Goal: Task Accomplishment & Management: Manage account settings

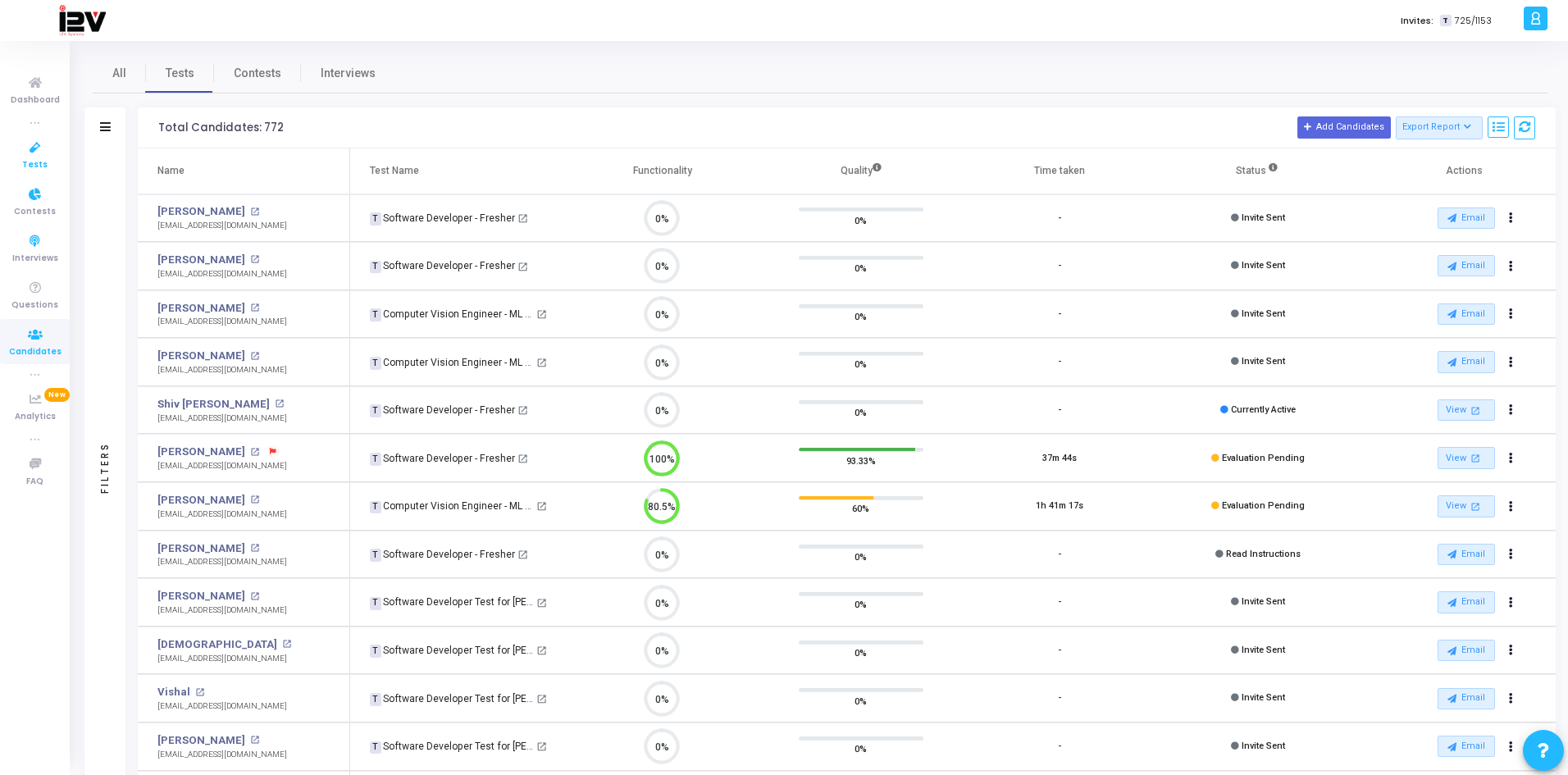
click at [38, 149] on icon at bounding box center [35, 148] width 34 height 21
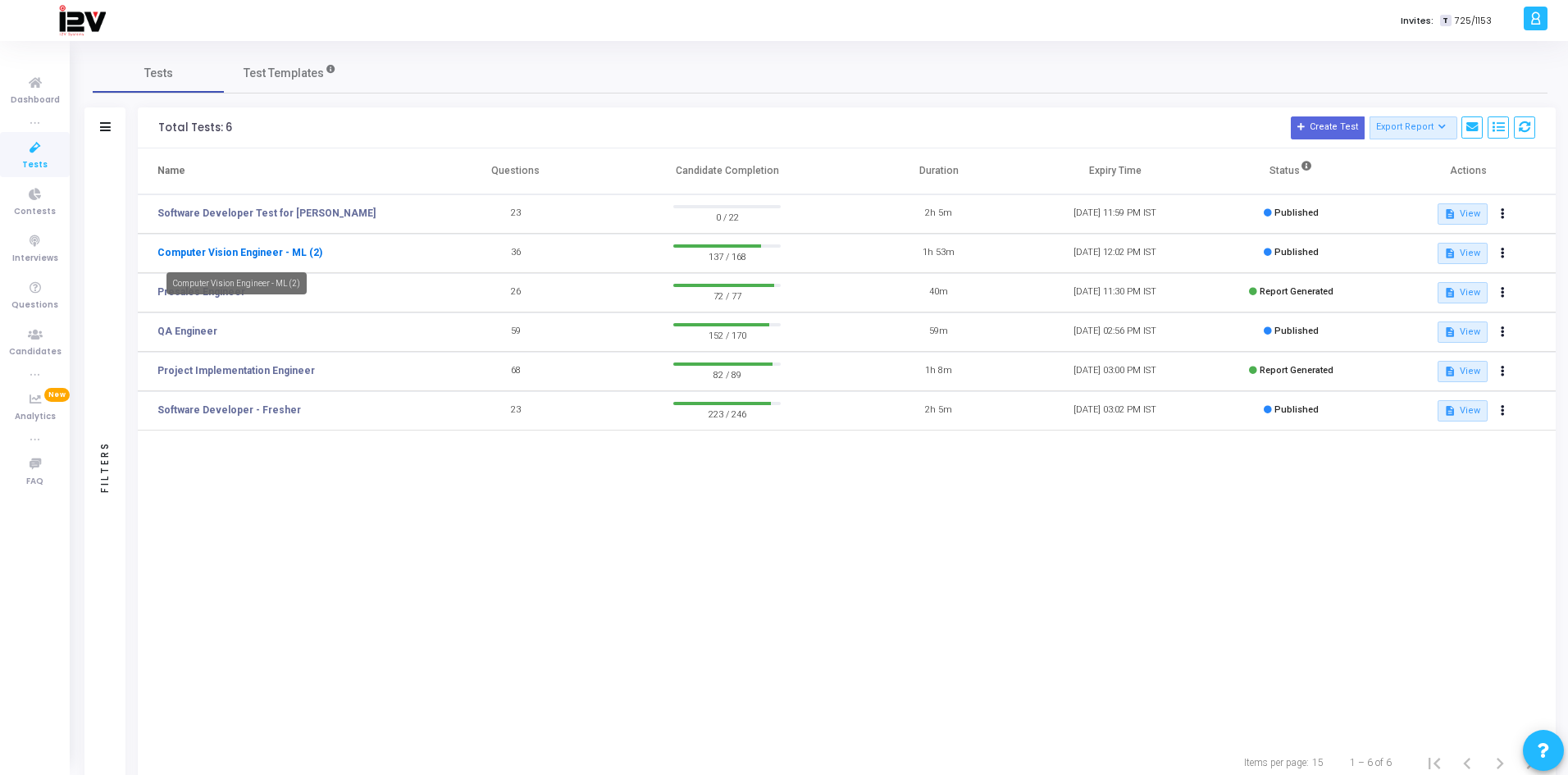
click at [261, 252] on link "Computer Vision Engineer - ML (2)" at bounding box center [240, 253] width 165 height 15
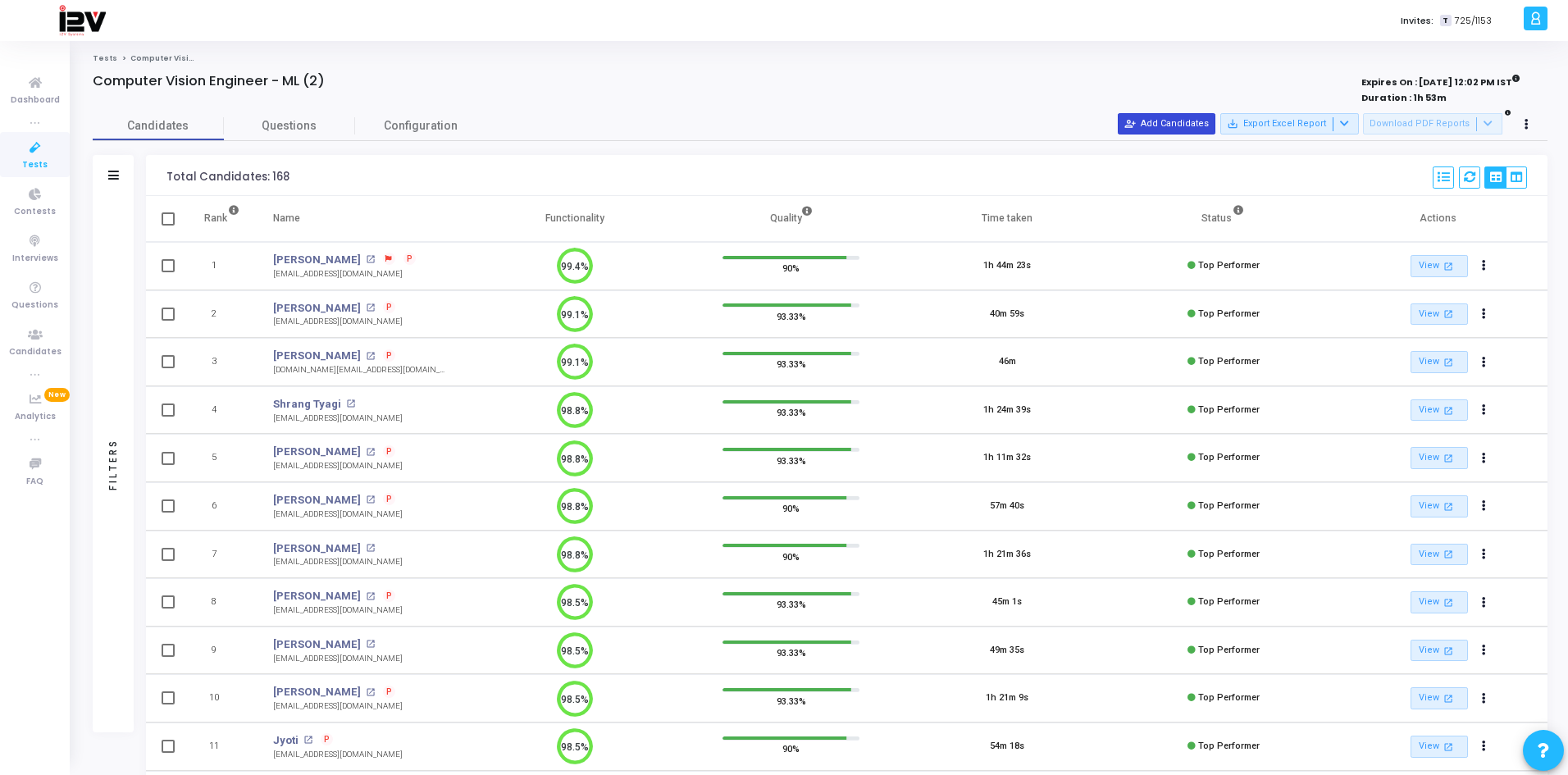
click at [1196, 119] on button "person_add_alt Add Candidates" at bounding box center [1166, 123] width 98 height 21
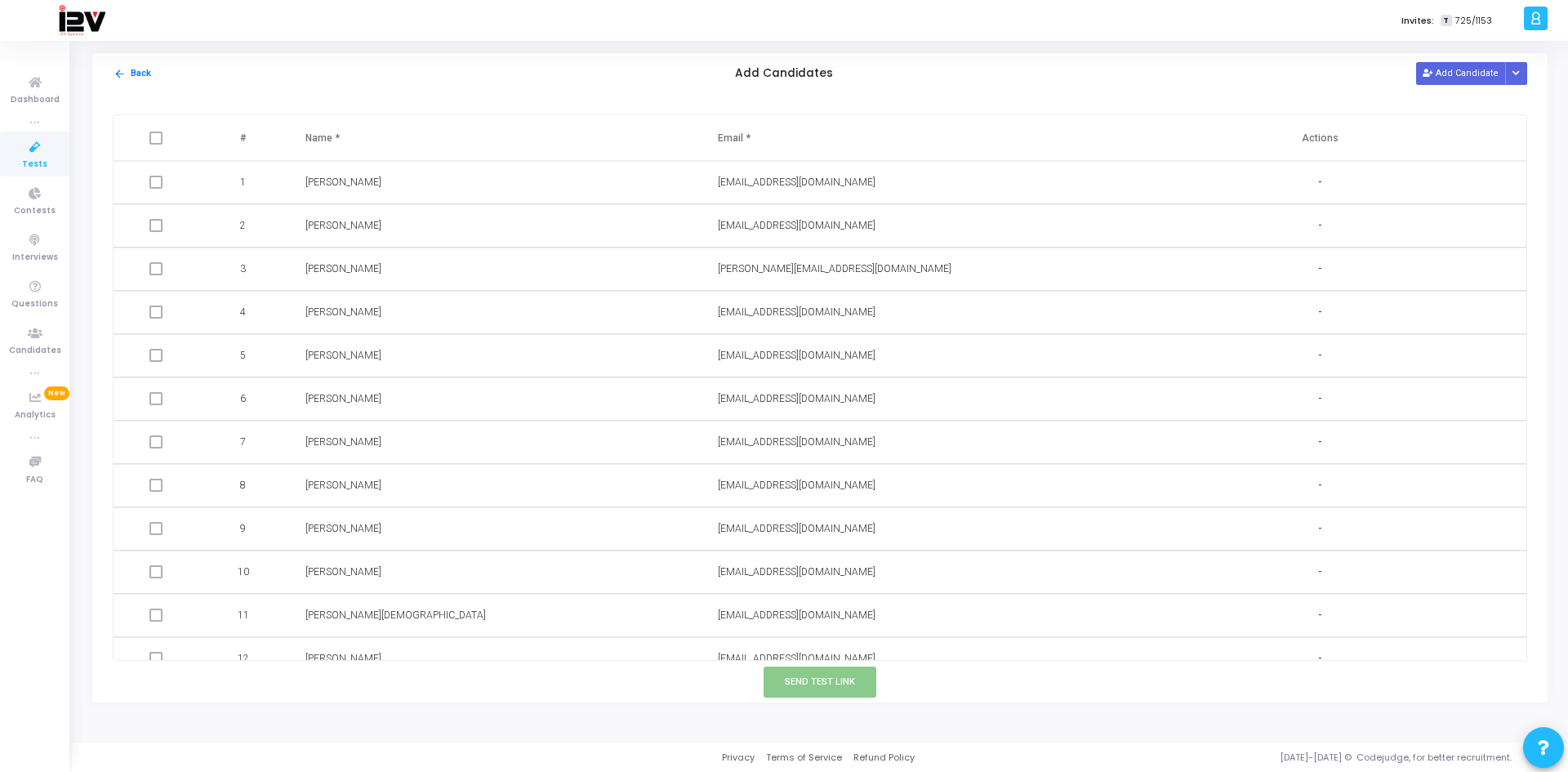
click at [1443, 61] on div "arrow_back Back Add Candidates Add Candidate Upload Candidate List" at bounding box center [820, 73] width 1456 height 41
click at [1444, 73] on button "Add Candidate" at bounding box center [1460, 73] width 90 height 22
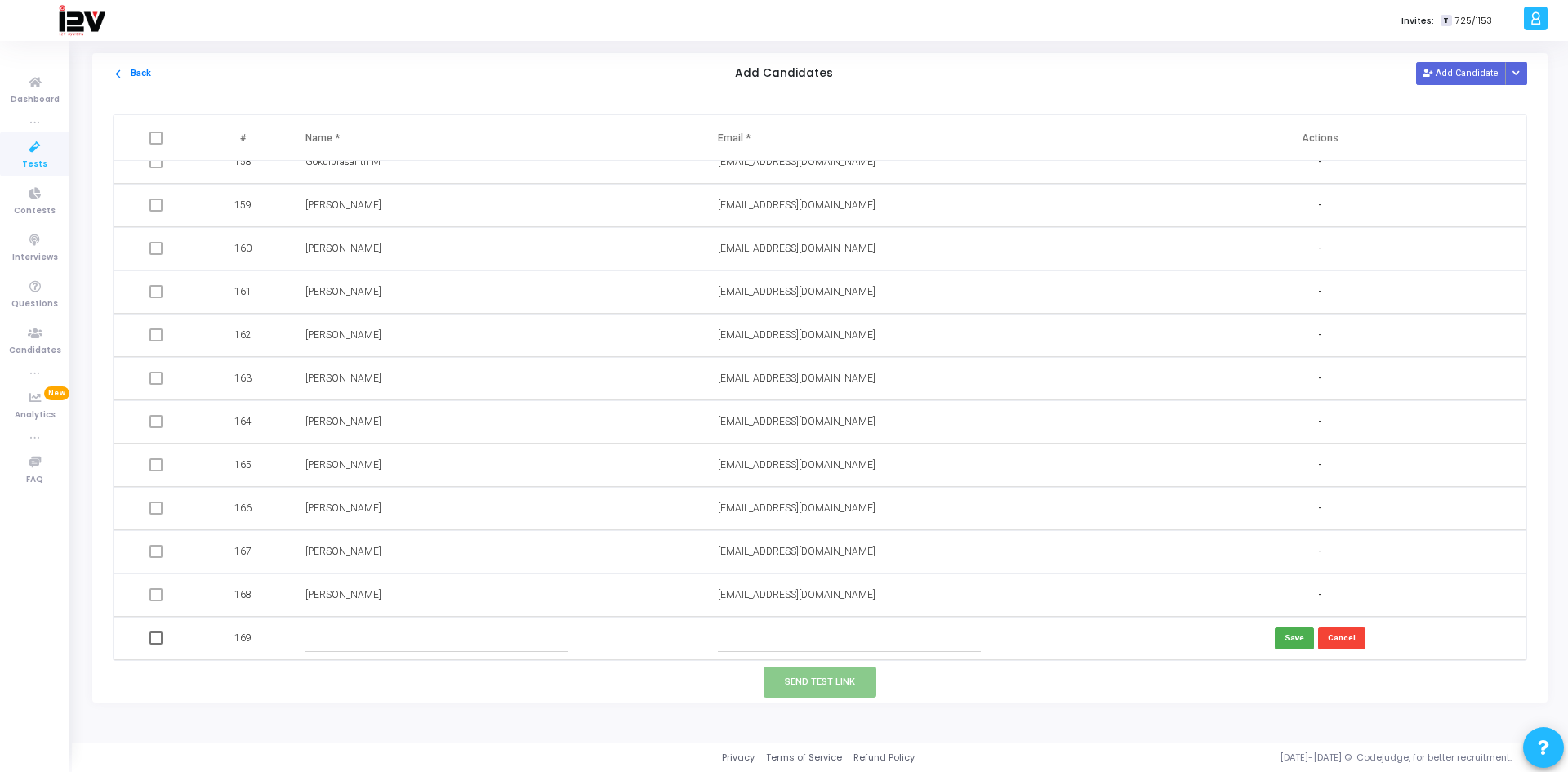
click at [852, 646] on input "text" at bounding box center [849, 638] width 263 height 27
paste input "[EMAIL_ADDRESS][DOMAIN_NAME]"
type input "[EMAIL_ADDRESS][DOMAIN_NAME]"
click at [413, 632] on input "text" at bounding box center [437, 638] width 263 height 27
type input "[PERSON_NAME]"
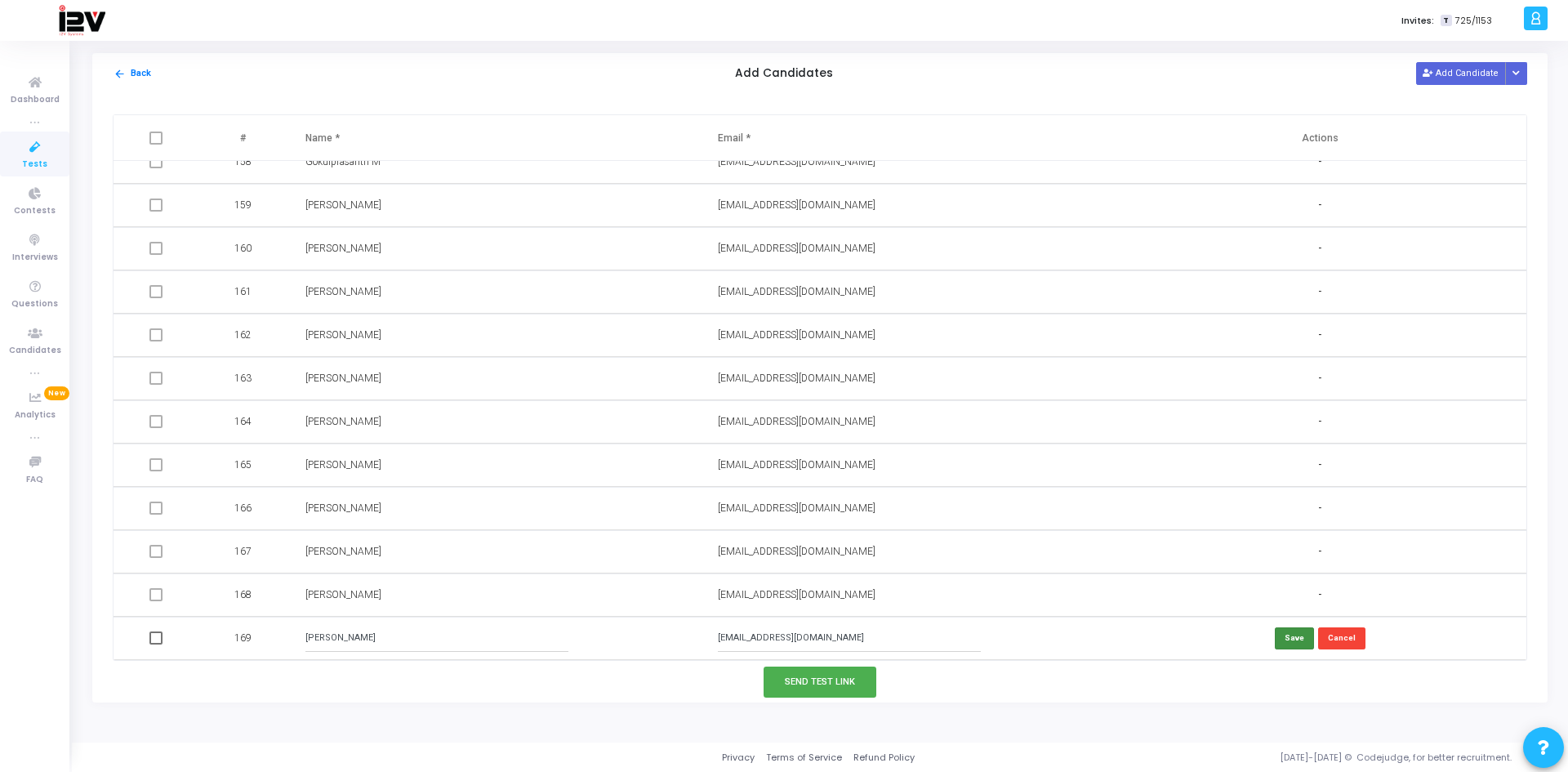
click at [1290, 641] on button "Save" at bounding box center [1294, 637] width 40 height 22
click at [813, 683] on button "Send Test Link" at bounding box center [819, 681] width 112 height 30
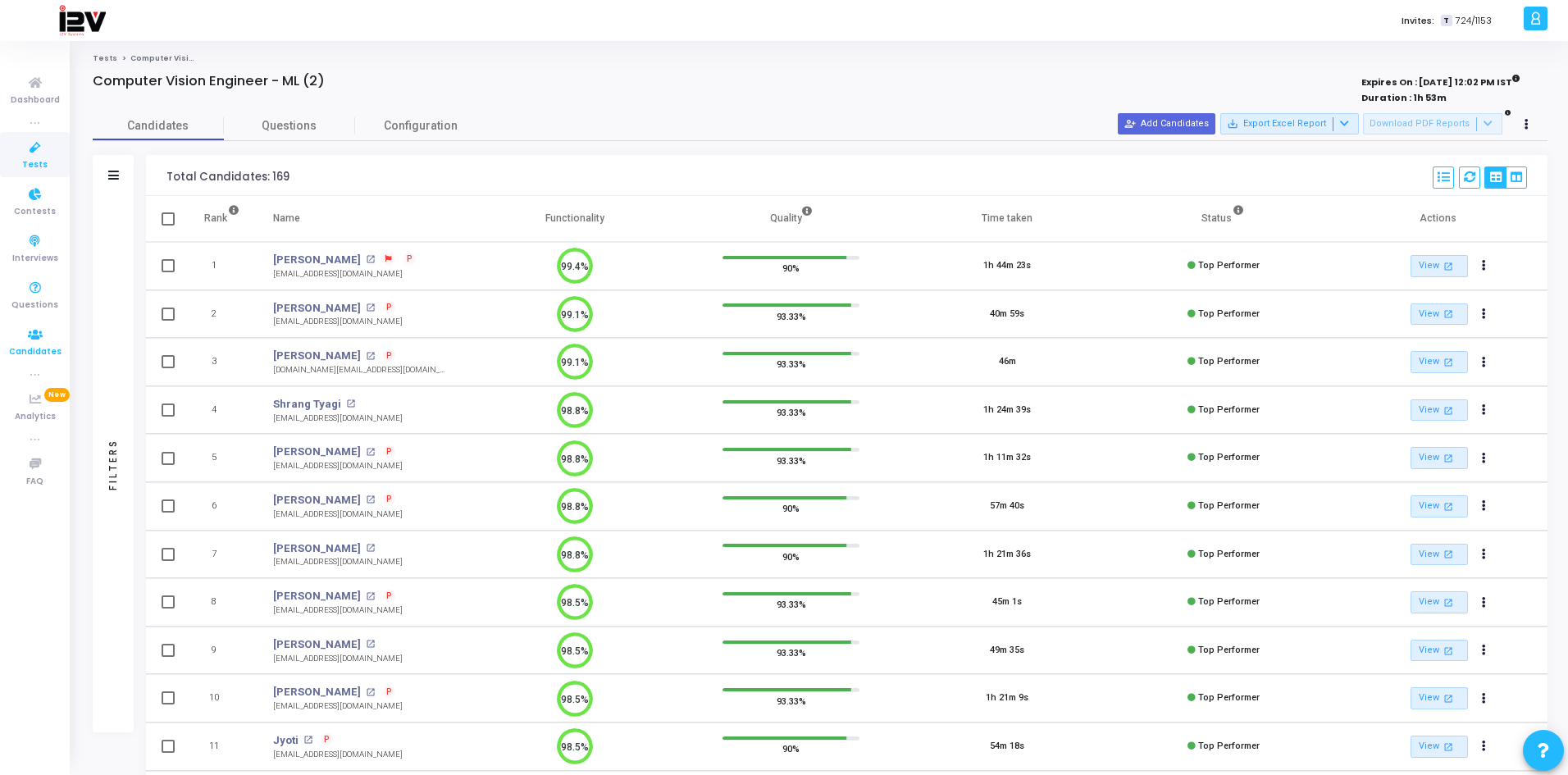
click at [33, 350] on span "Candidates" at bounding box center [35, 351] width 52 height 14
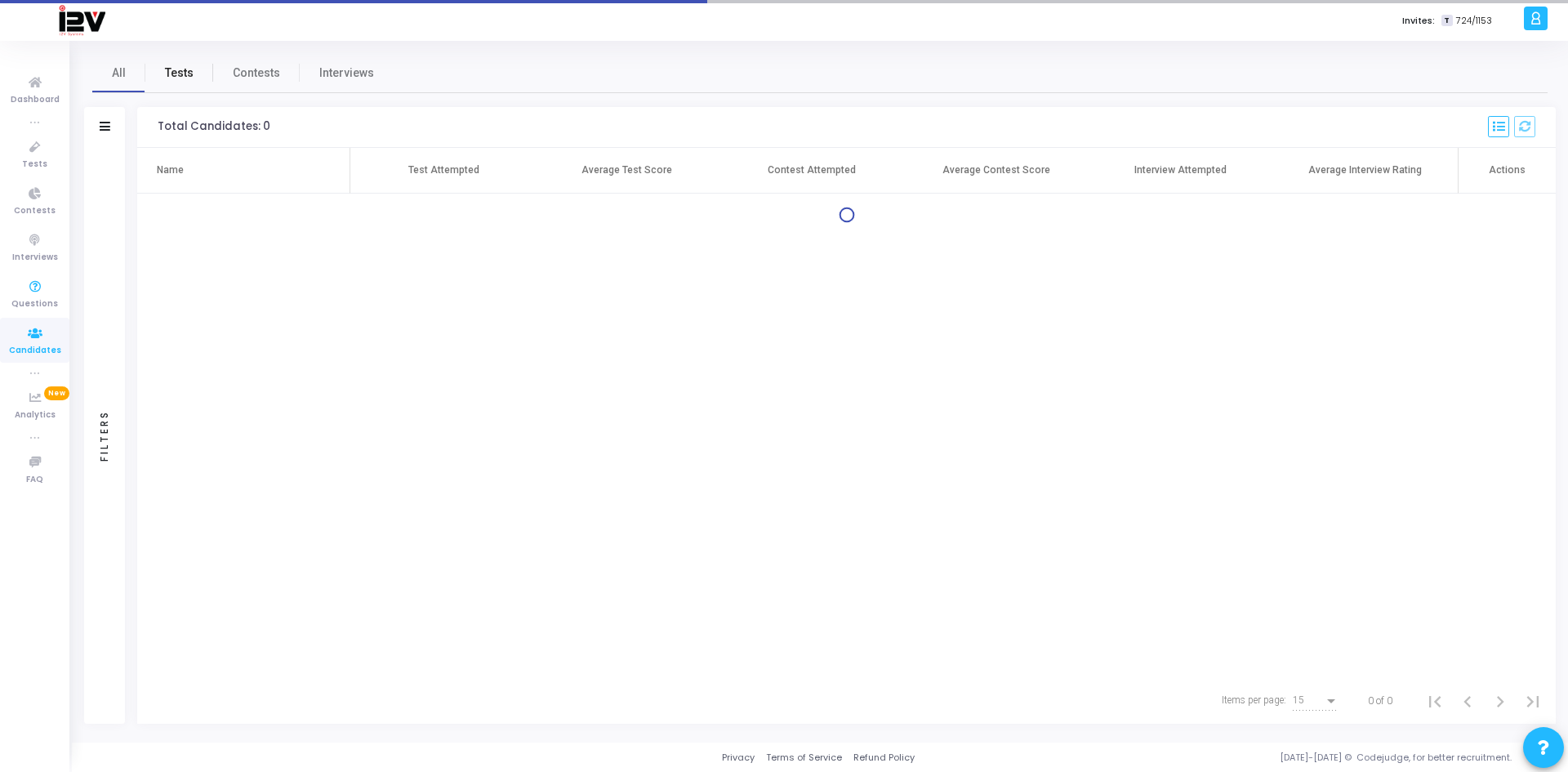
drag, startPoint x: 179, startPoint y: 63, endPoint x: 203, endPoint y: 103, distance: 46.6
click at [179, 64] on span "Tests" at bounding box center [179, 73] width 28 height 17
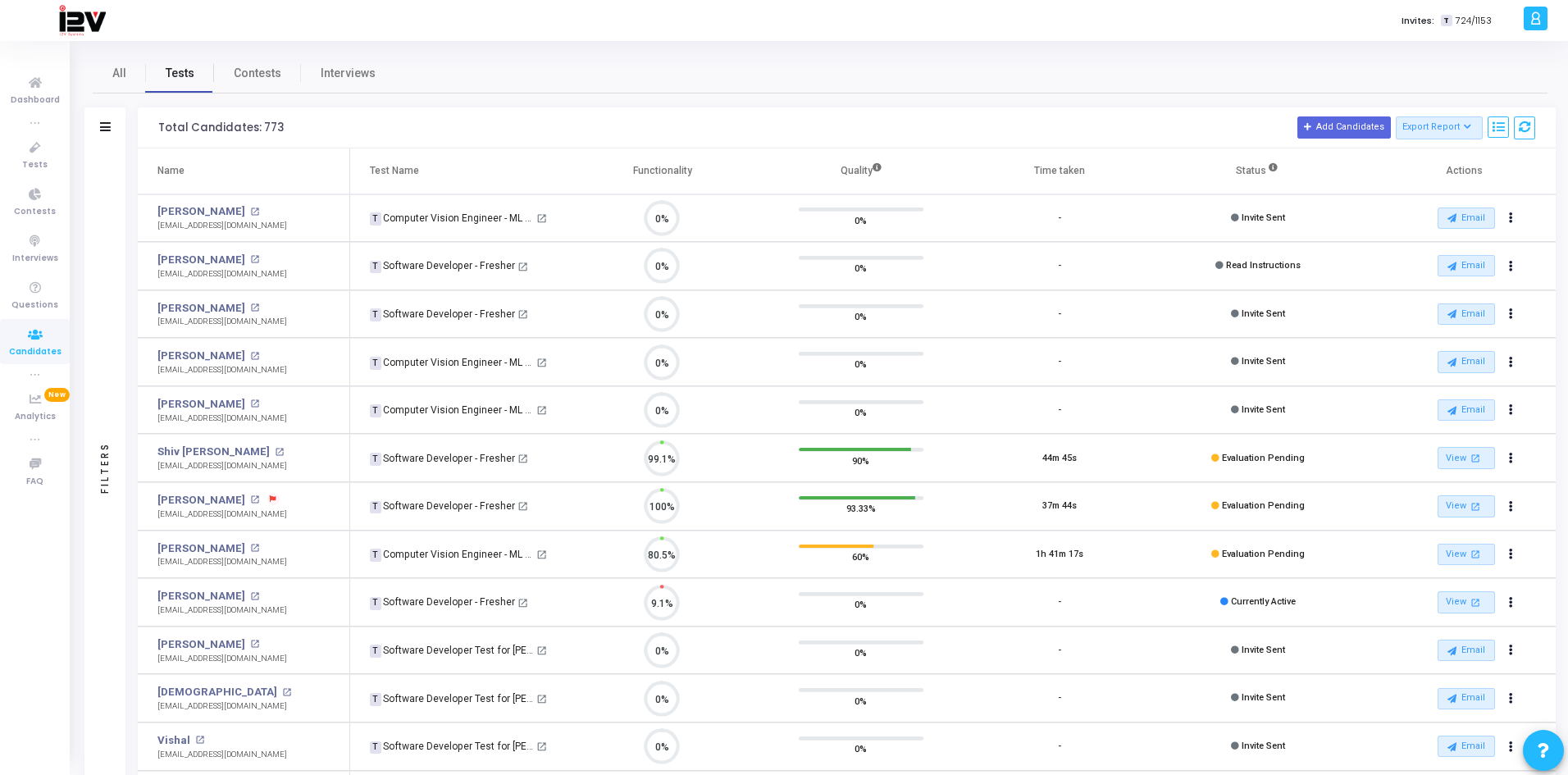
scroll to position [34, 42]
